Goal: Task Accomplishment & Management: Complete application form

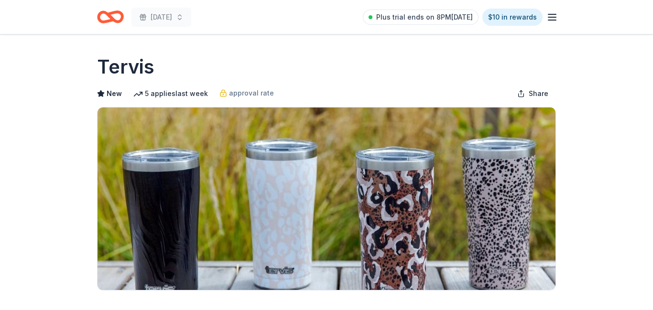
scroll to position [283, 0]
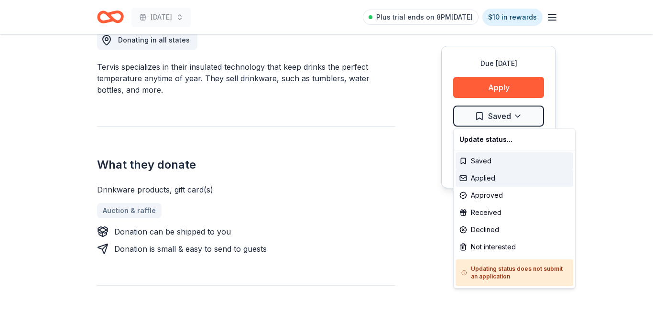
click at [499, 179] on div "Applied" at bounding box center [515, 178] width 118 height 17
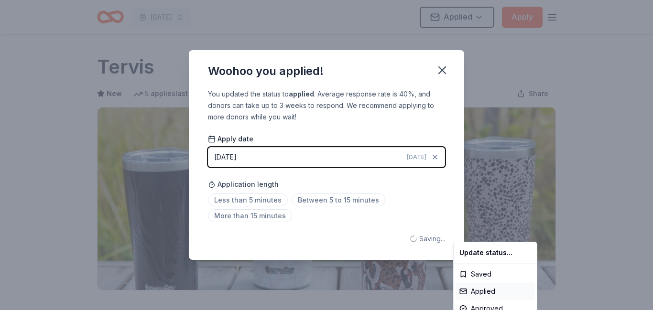
scroll to position [0, 0]
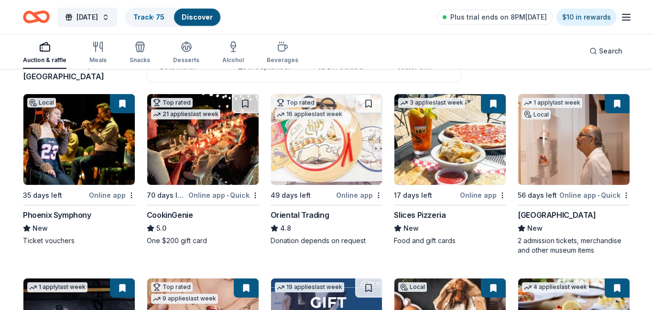
scroll to position [85, 0]
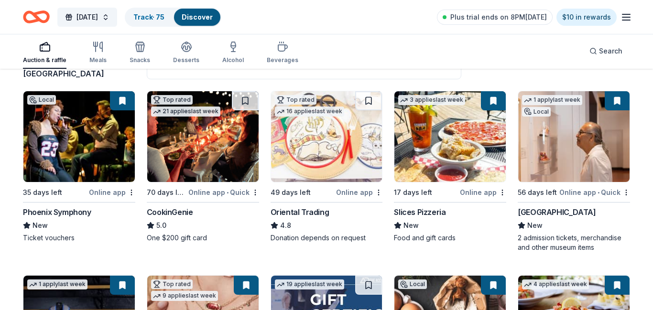
click at [466, 161] on img at bounding box center [450, 136] width 111 height 91
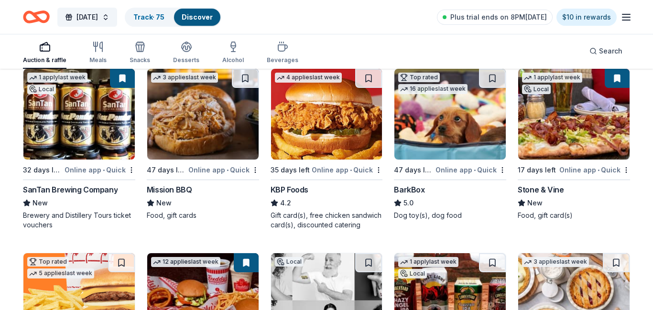
scroll to position [848, 0]
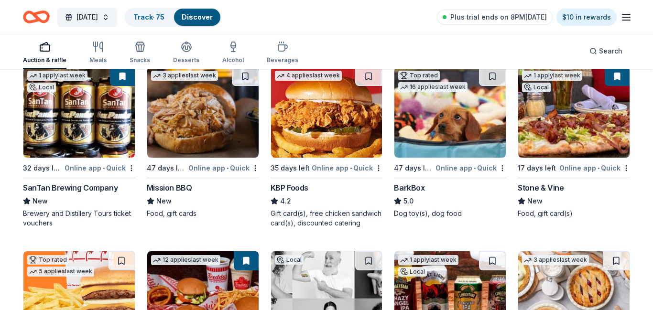
click at [350, 140] on img at bounding box center [326, 112] width 111 height 91
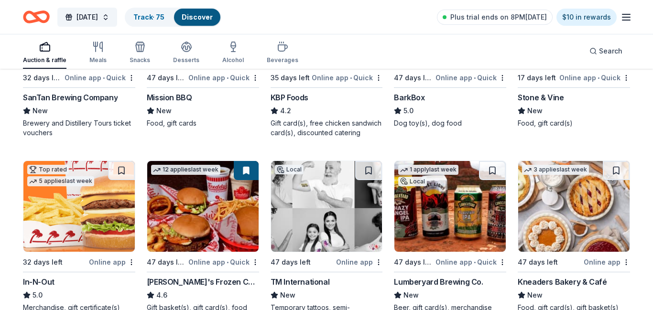
scroll to position [957, 0]
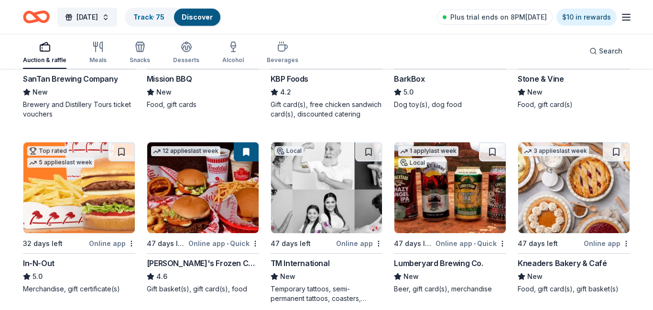
click at [458, 208] on img at bounding box center [450, 188] width 111 height 91
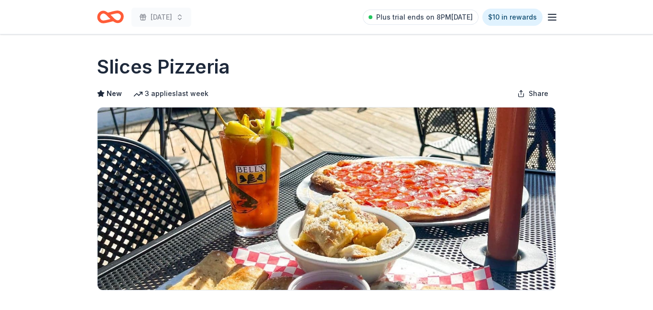
scroll to position [252, 0]
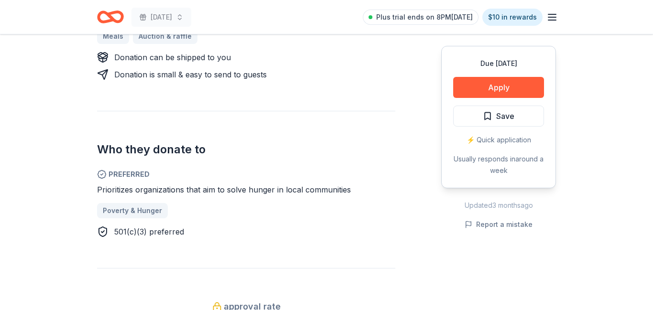
scroll to position [449, 0]
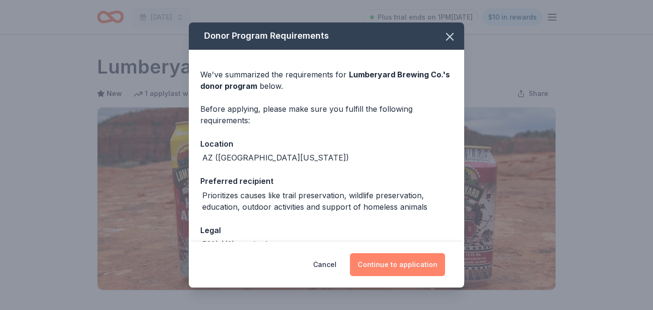
scroll to position [173, 0]
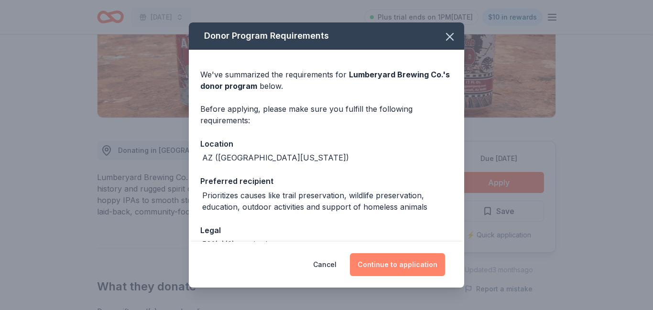
click at [405, 270] on button "Continue to application" at bounding box center [397, 264] width 95 height 23
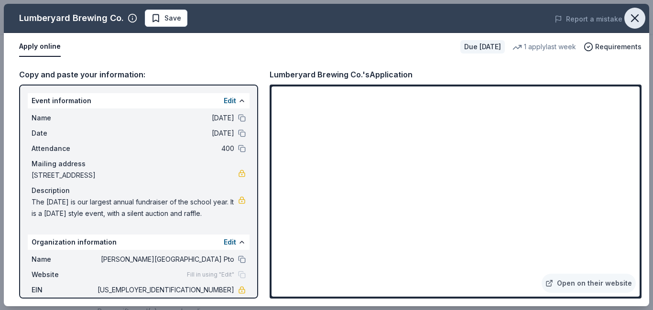
click at [634, 18] on icon "button" at bounding box center [635, 18] width 7 height 7
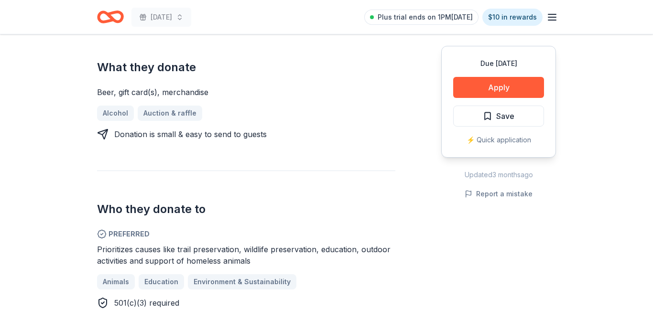
scroll to position [393, 0]
